Goal: Information Seeking & Learning: Understand process/instructions

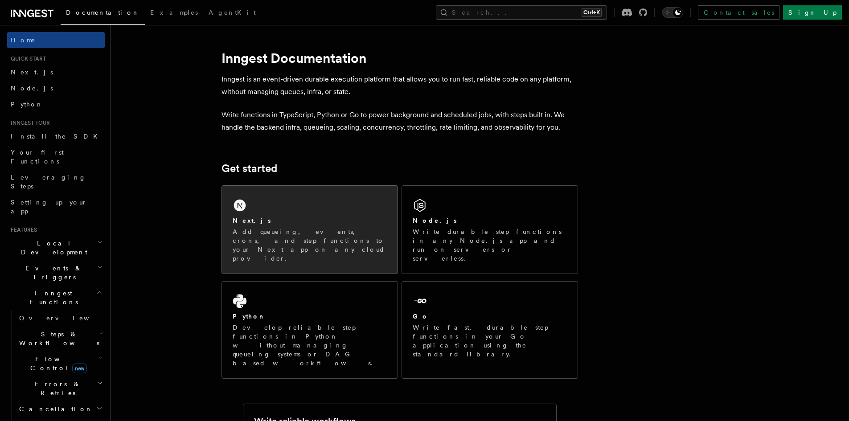
click at [319, 206] on div "Next.js Add queueing, events, crons, and step functions to your Next app on any…" at bounding box center [310, 230] width 176 height 88
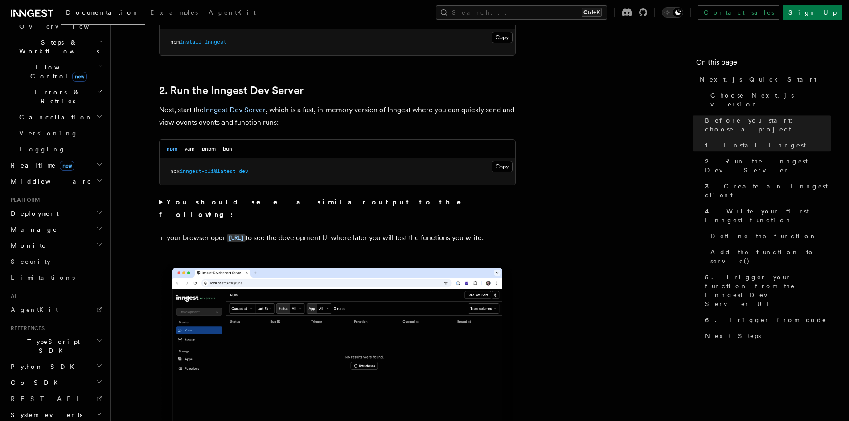
scroll to position [580, 0]
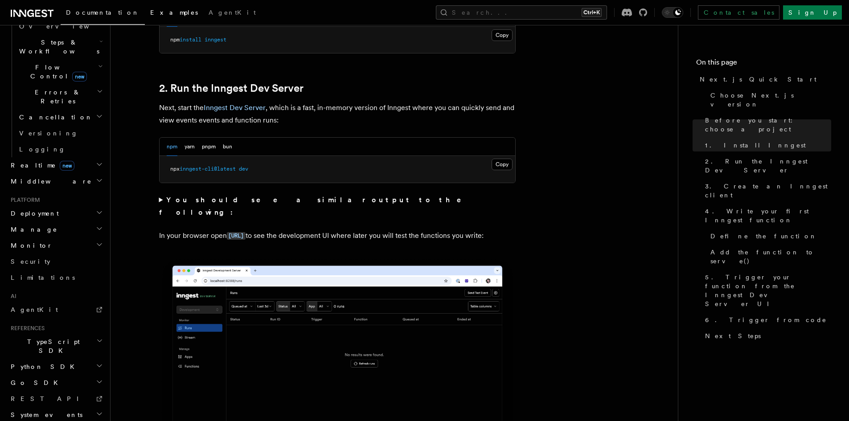
click at [150, 14] on span "Examples" at bounding box center [174, 12] width 48 height 7
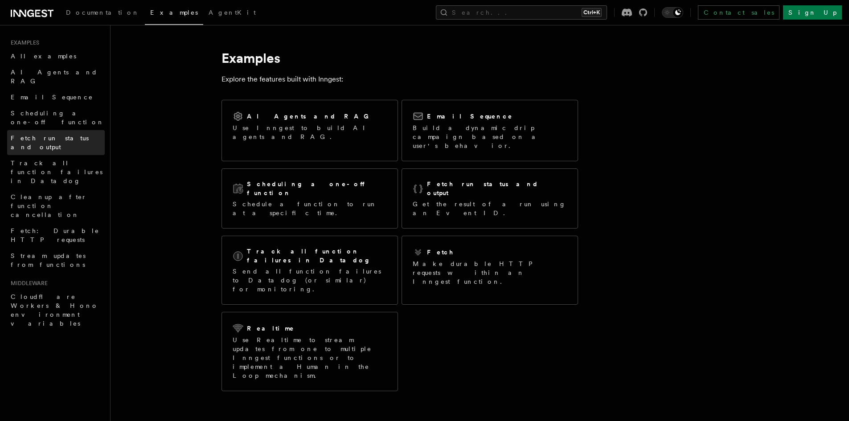
click at [59, 135] on span "Fetch run status and output" at bounding box center [50, 143] width 78 height 16
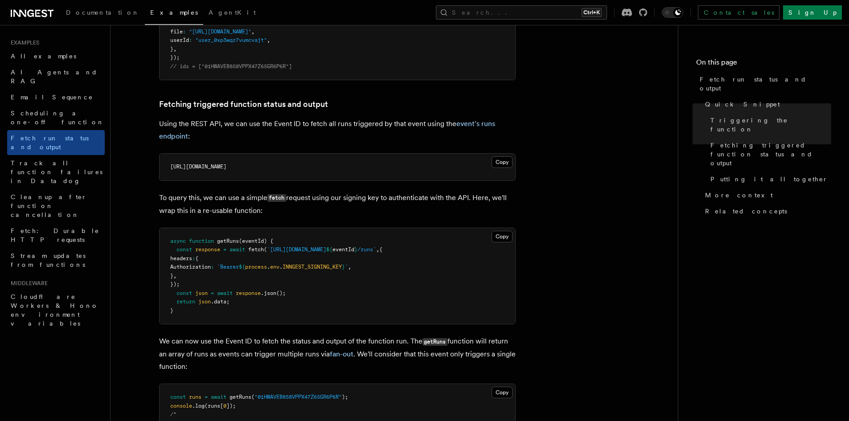
scroll to position [491, 0]
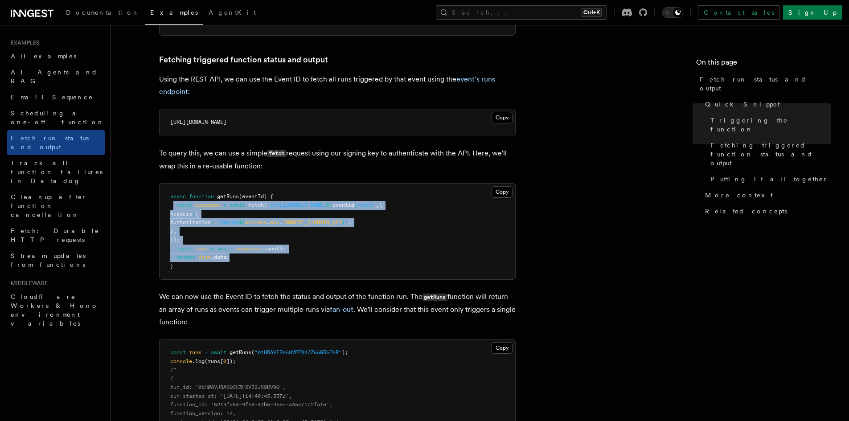
drag, startPoint x: 172, startPoint y: 206, endPoint x: 255, endPoint y: 258, distance: 97.6
click at [255, 258] on pre "async function getRuns (eventId) { const response = await fetch ( `[URL][DOMAIN…" at bounding box center [338, 232] width 356 height 96
copy code "const response = await fetch ( `[URL][DOMAIN_NAME] ${ eventId } /runs` , { head…"
